Goal: Communication & Community: Answer question/provide support

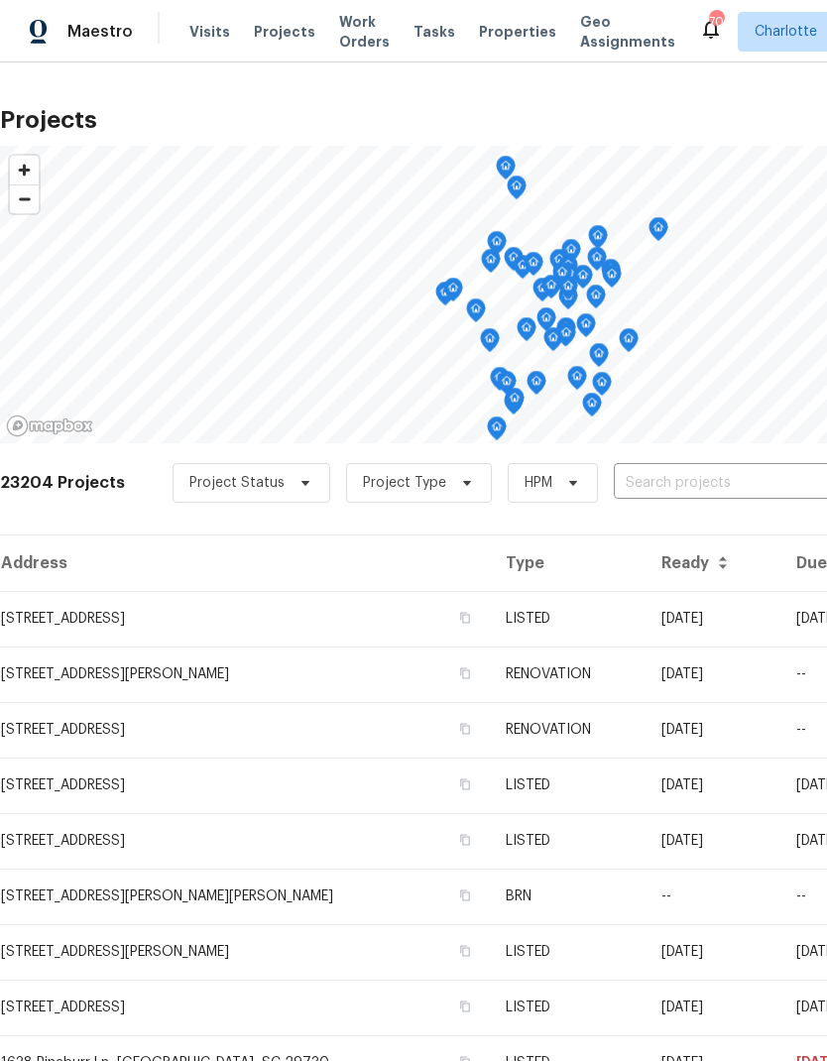
click at [700, 492] on input "text" at bounding box center [727, 483] width 227 height 31
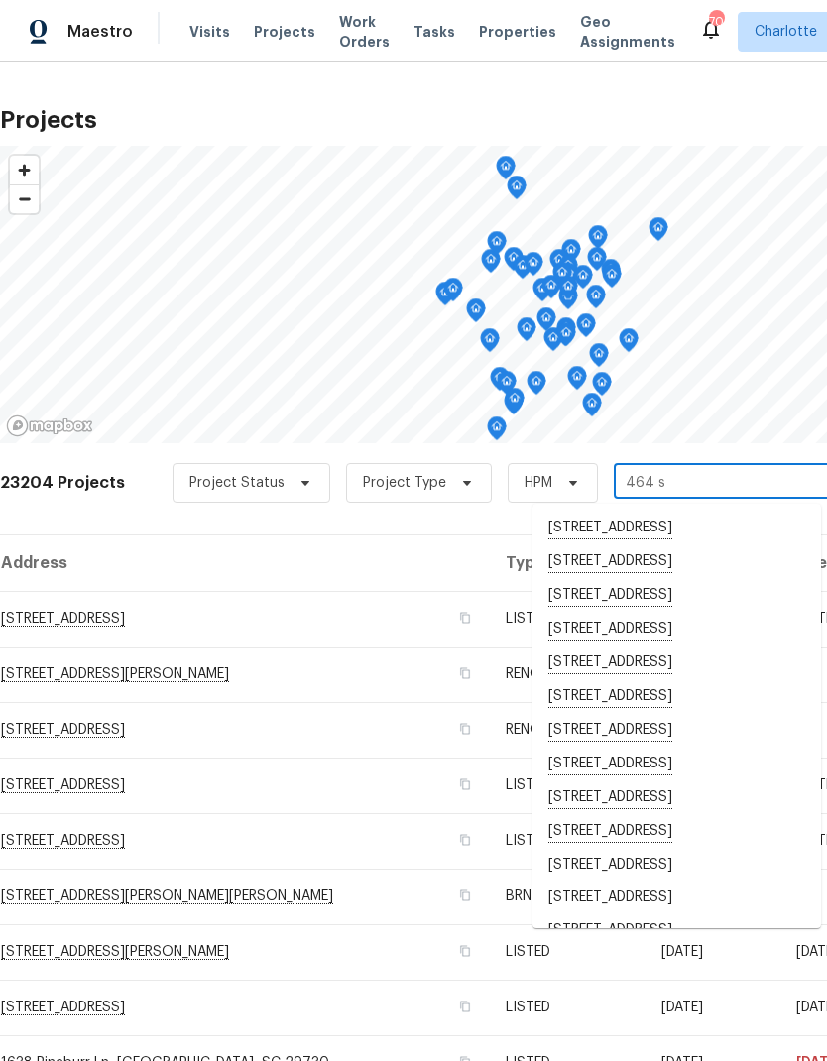
type input "464 su"
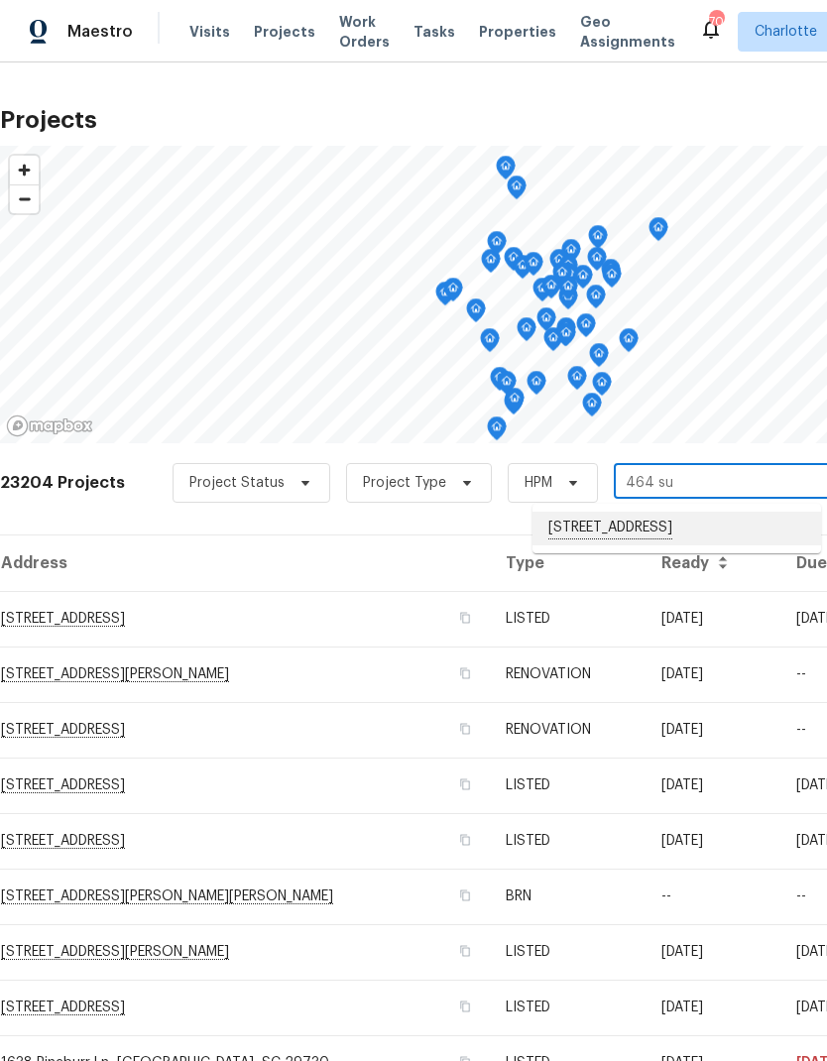
click at [714, 530] on li "[STREET_ADDRESS]" at bounding box center [677, 529] width 289 height 34
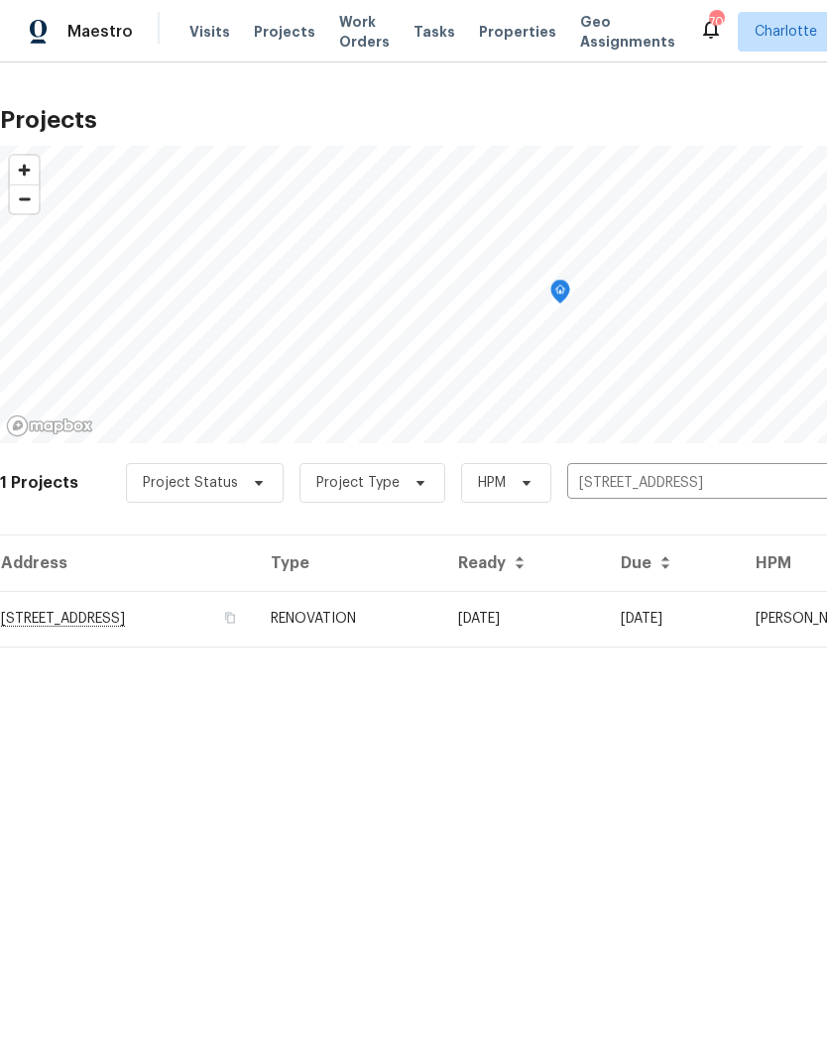
click at [605, 623] on td "[DATE]" at bounding box center [523, 619] width 163 height 56
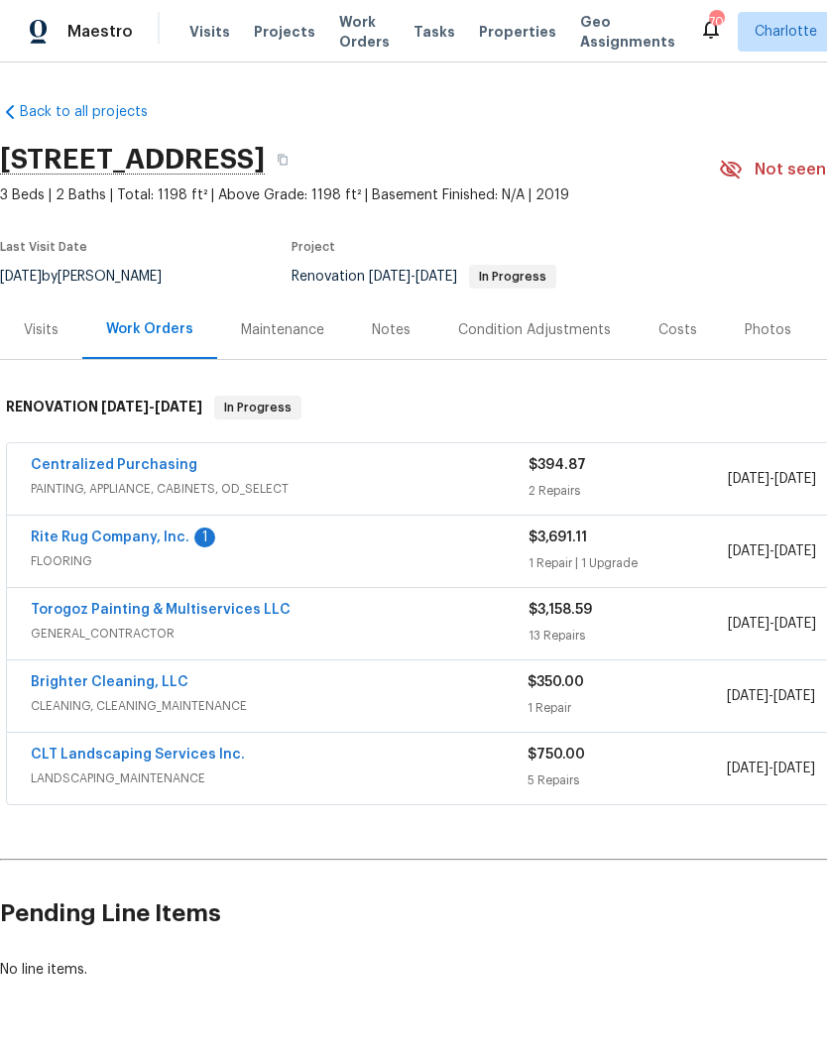
click at [79, 542] on link "Rite Rug Company, Inc." at bounding box center [110, 538] width 159 height 14
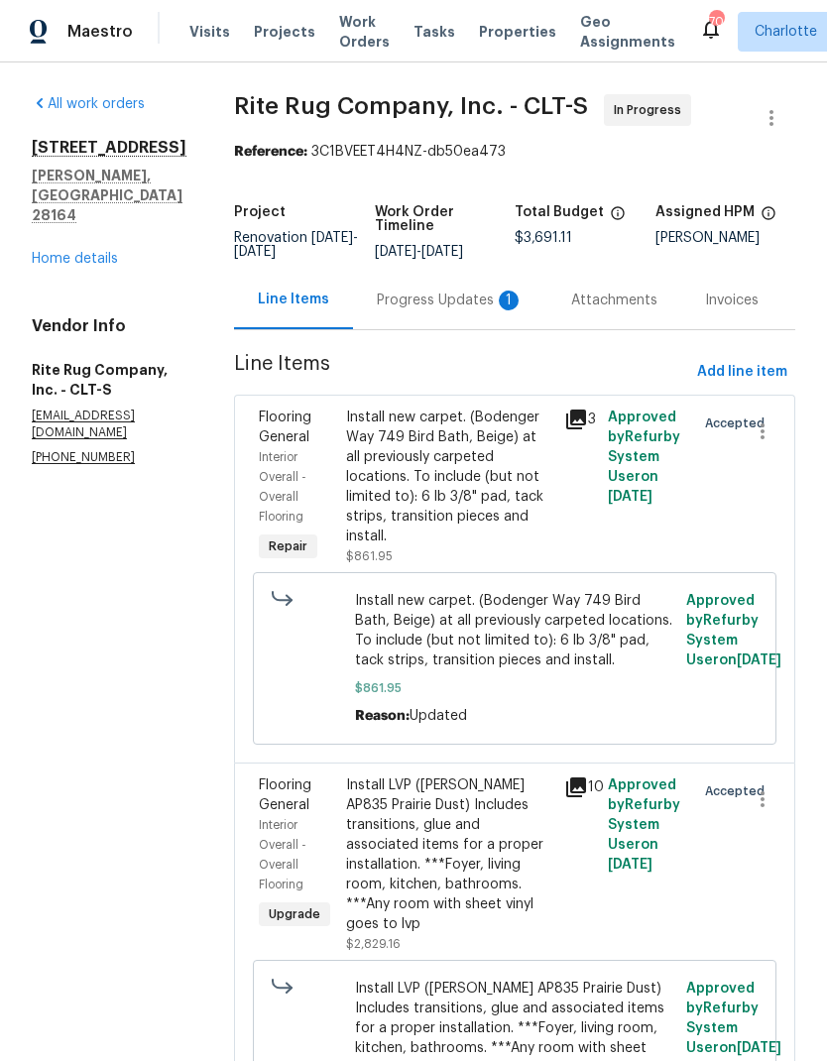
click at [419, 310] on div "Progress Updates 1" at bounding box center [450, 301] width 147 height 20
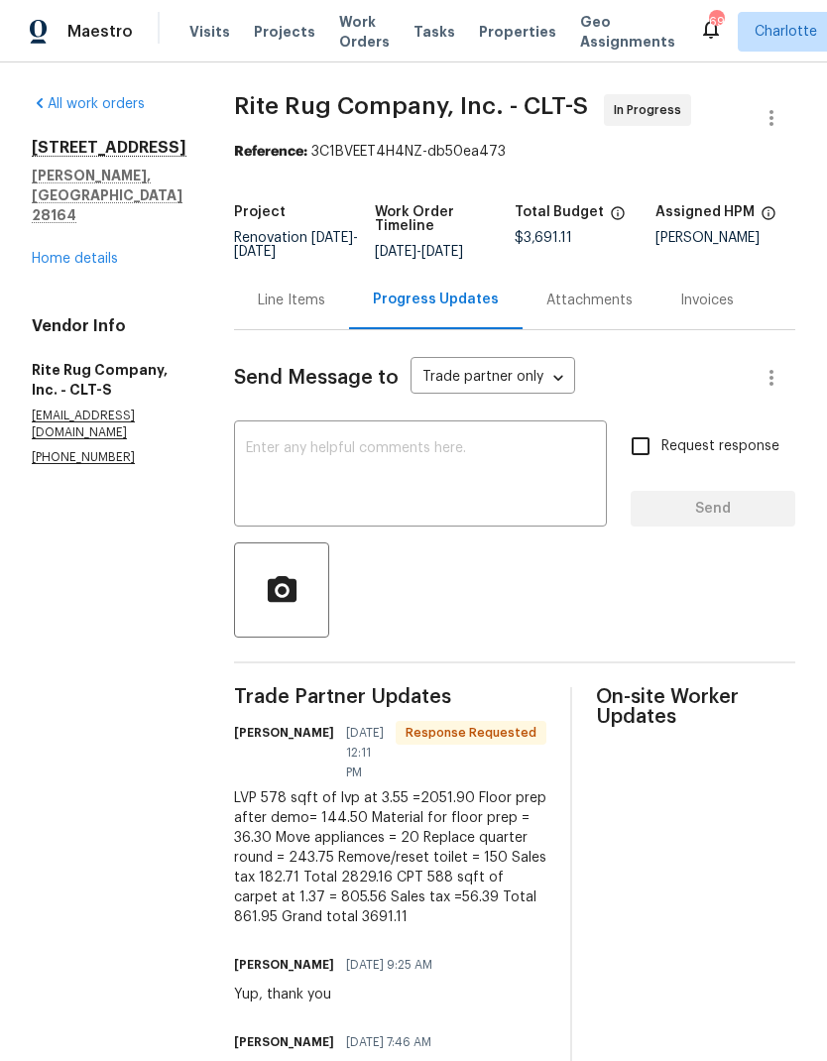
click at [303, 473] on textarea at bounding box center [420, 475] width 349 height 69
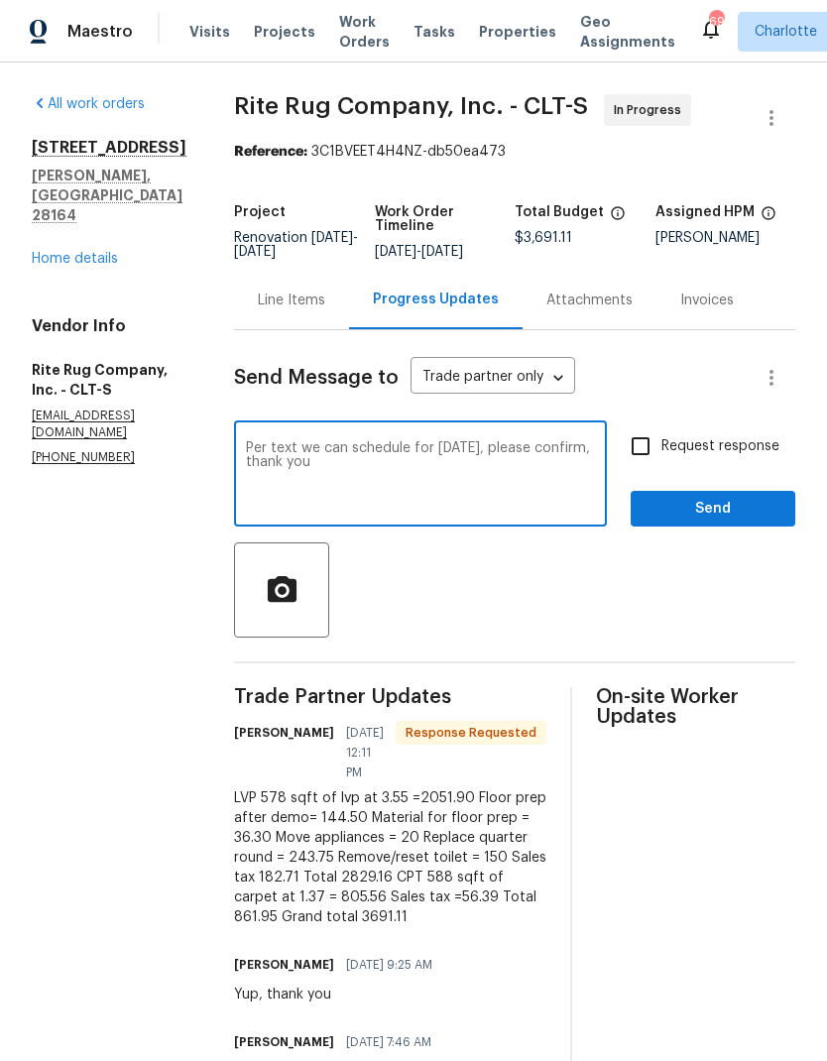
type textarea "Per text we can schedule for [DATE], please confirm, thank you"
click at [646, 467] on input "Request response" at bounding box center [641, 446] width 42 height 42
checkbox input "true"
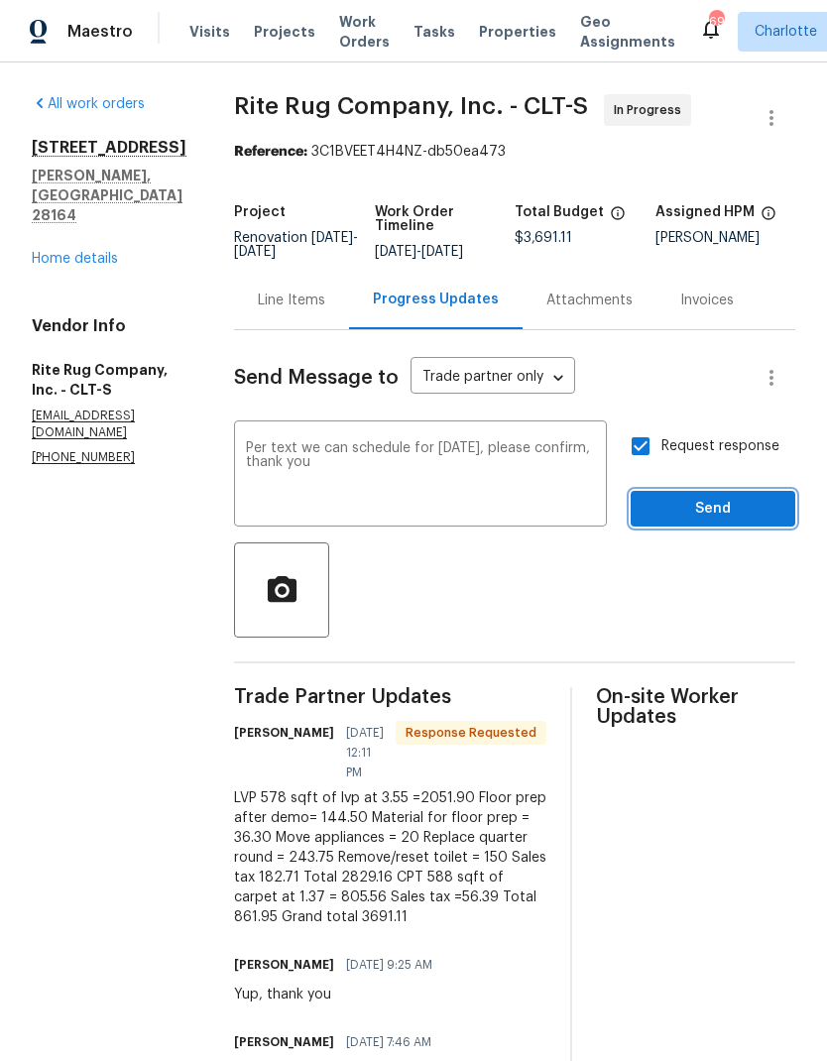
click at [737, 507] on button "Send" at bounding box center [713, 509] width 165 height 37
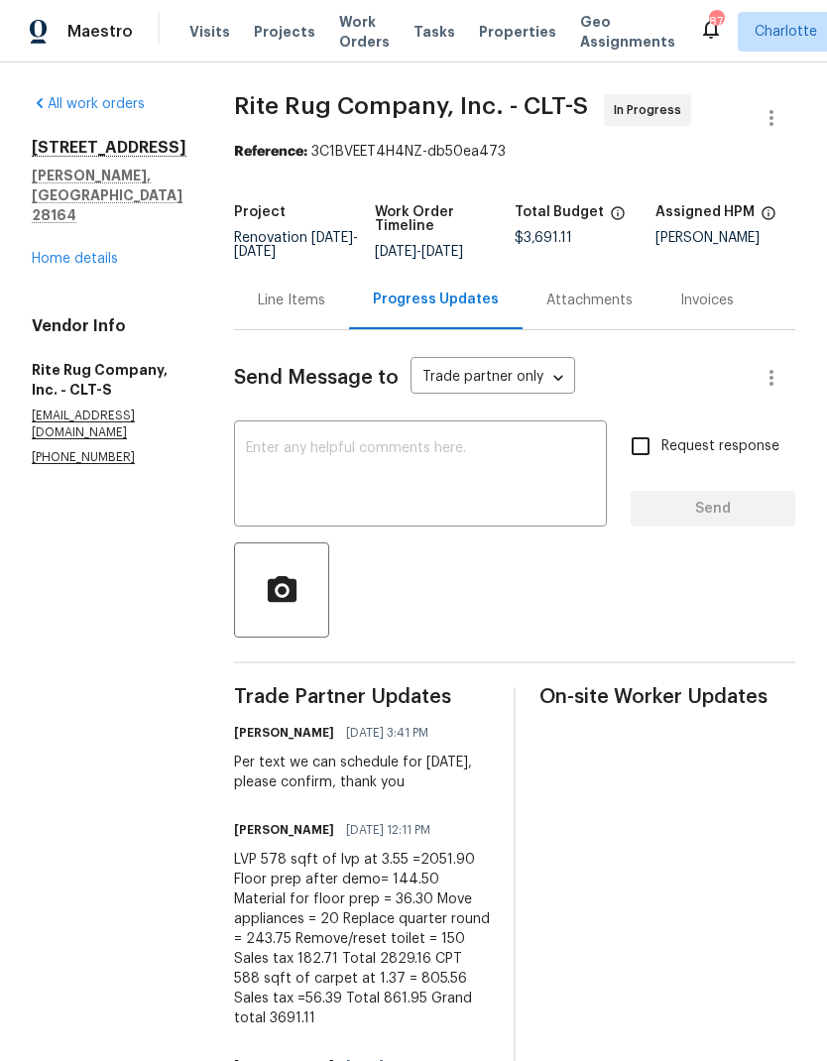
click at [41, 252] on link "Home details" at bounding box center [75, 259] width 86 height 14
